Goal: Browse casually: Explore the website without a specific task or goal

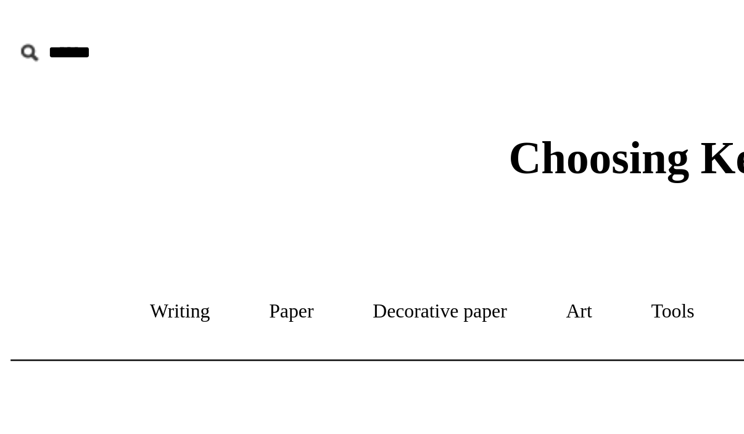
click at [315, 71] on span "Choosing Keeping" at bounding box center [372, 64] width 144 height 20
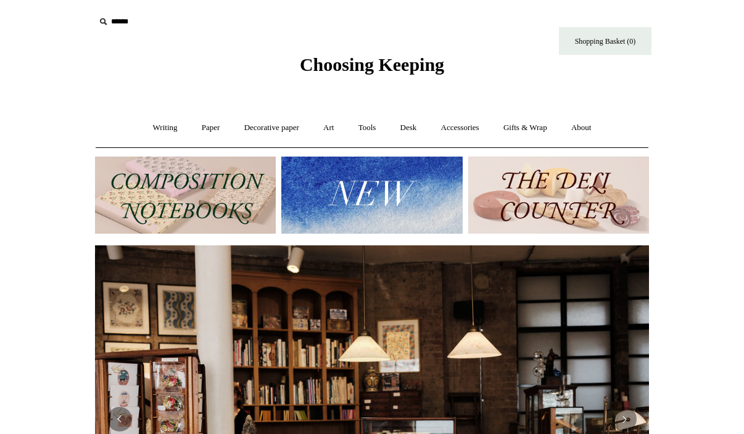
click at [414, 203] on img at bounding box center [371, 195] width 181 height 77
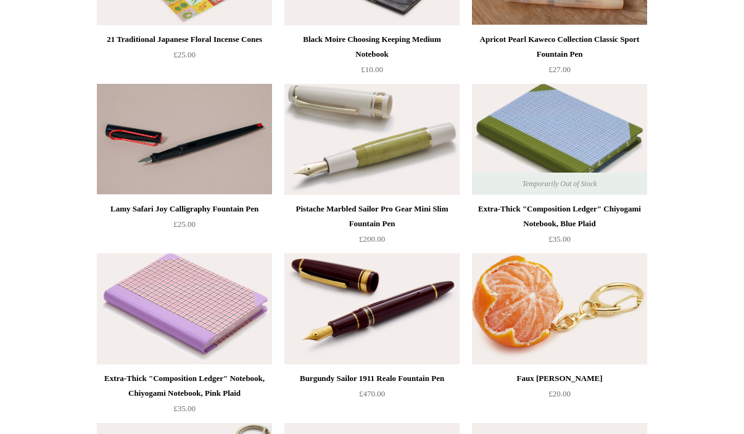
scroll to position [247, 0]
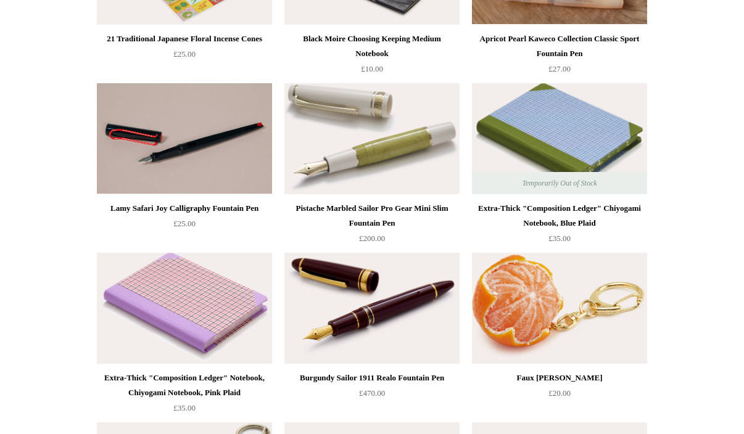
click at [191, 334] on img at bounding box center [184, 308] width 175 height 111
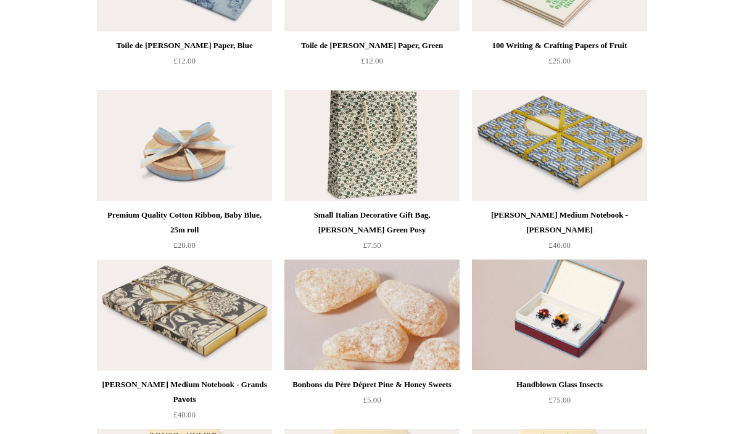
scroll to position [2107, 0]
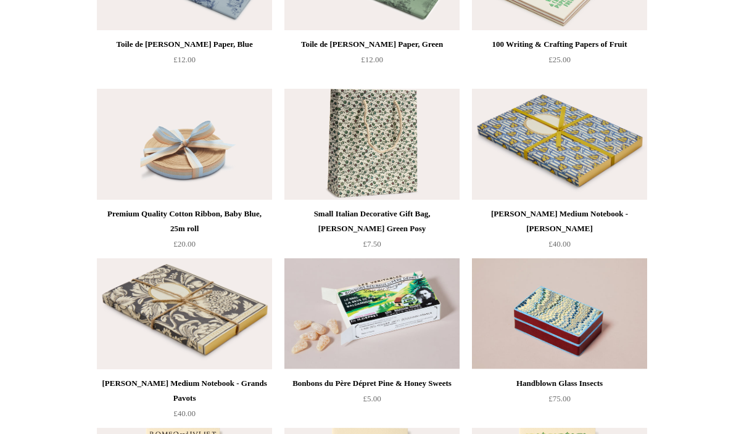
click at [603, 315] on img at bounding box center [559, 313] width 175 height 111
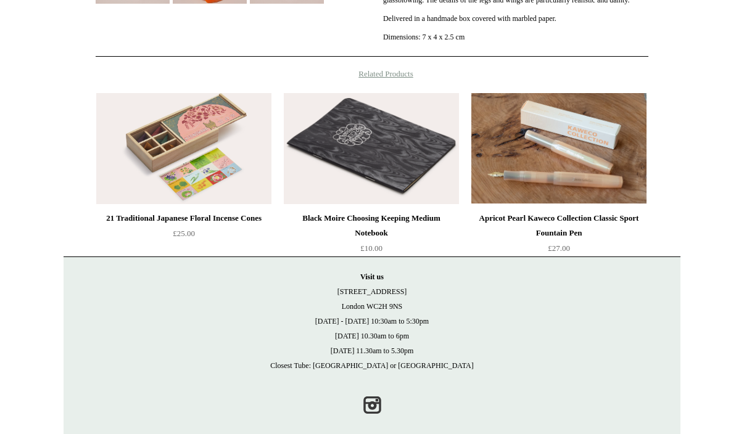
scroll to position [435, 0]
